Goal: Transaction & Acquisition: Book appointment/travel/reservation

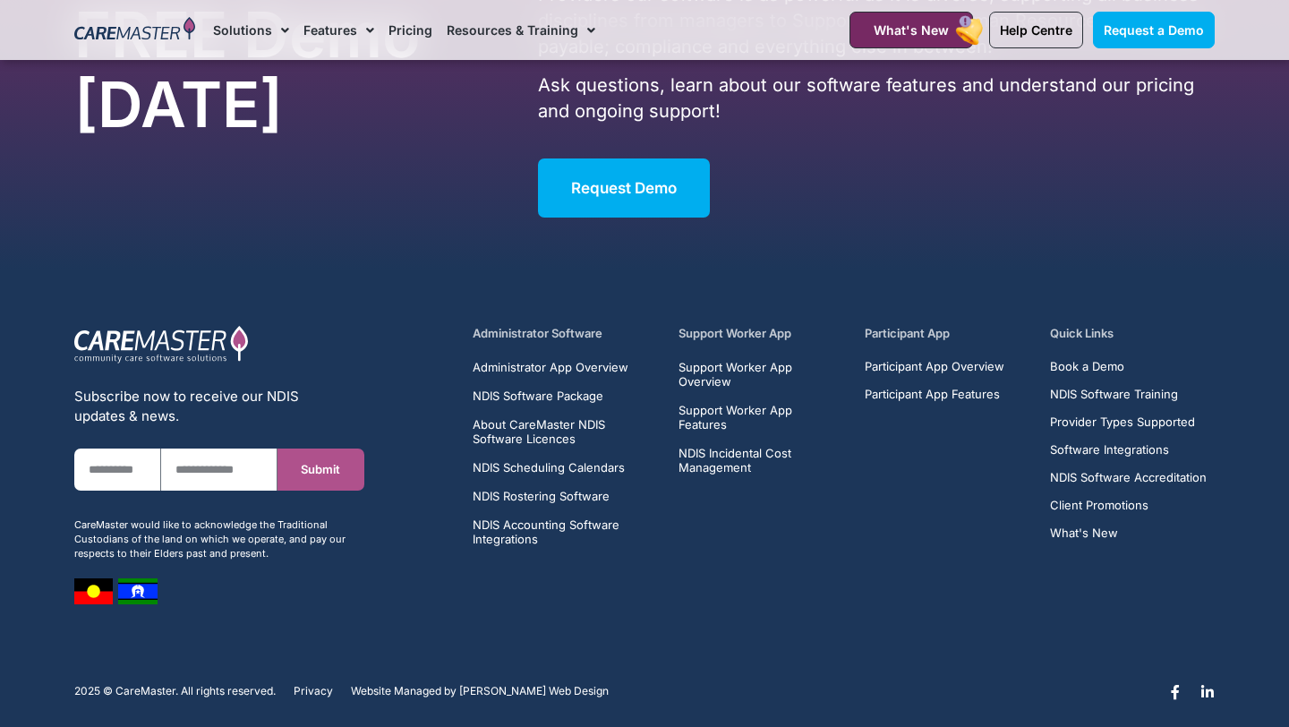
scroll to position [11523, 0]
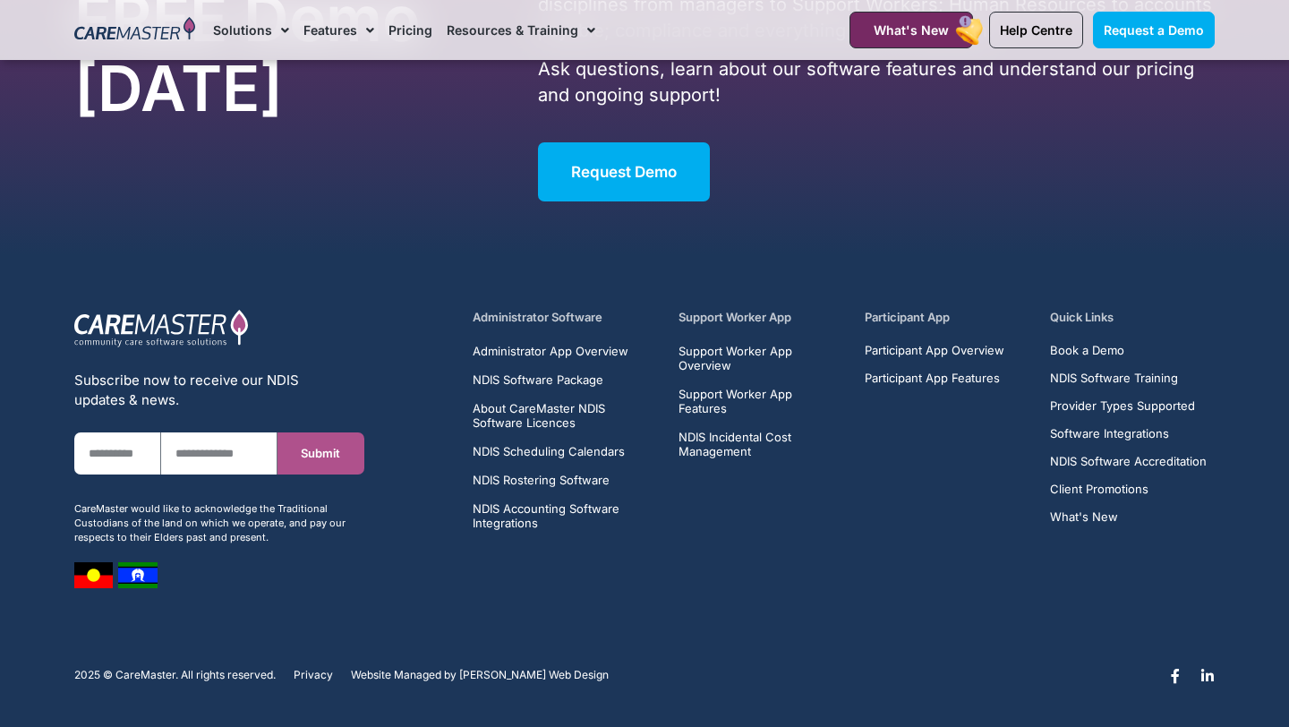
click at [777, 314] on h5 "Support Worker App" at bounding box center [761, 317] width 165 height 17
click at [764, 349] on span "Support Worker App Overview" at bounding box center [761, 358] width 165 height 29
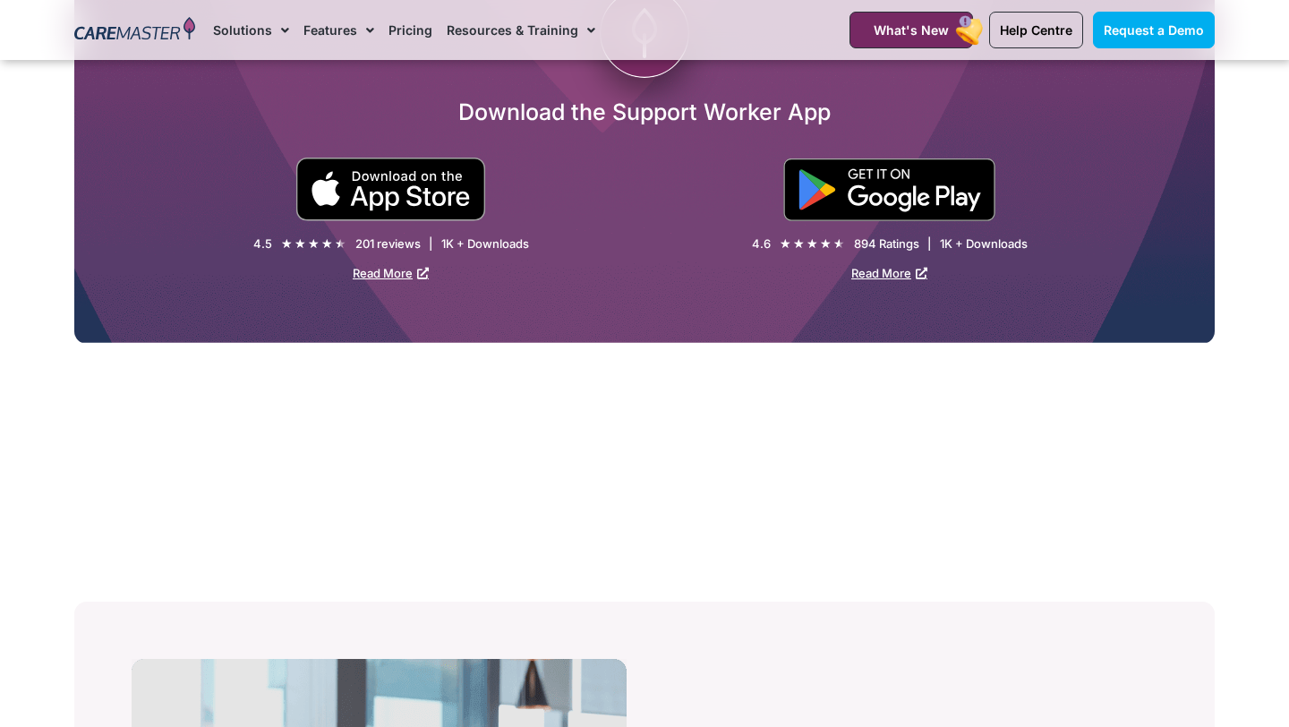
scroll to position [3302, 0]
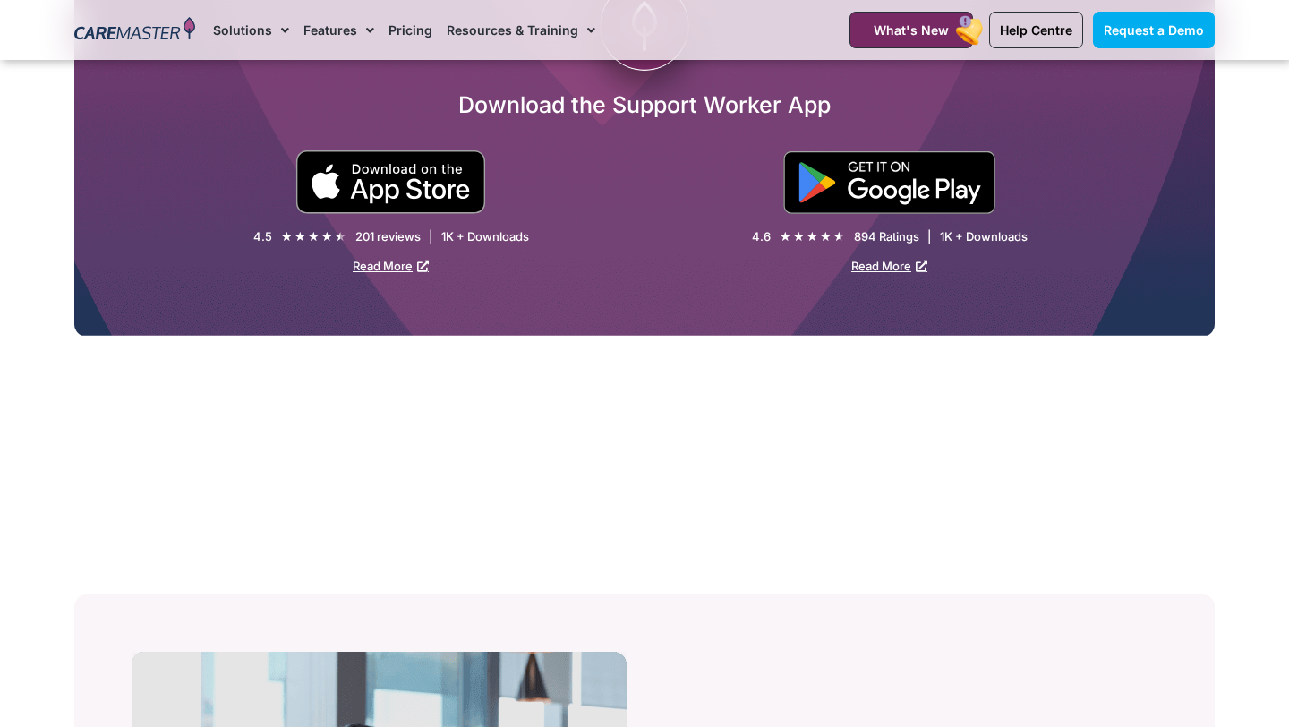
click at [462, 211] on img at bounding box center [390, 182] width 191 height 64
